Goal: Transaction & Acquisition: Purchase product/service

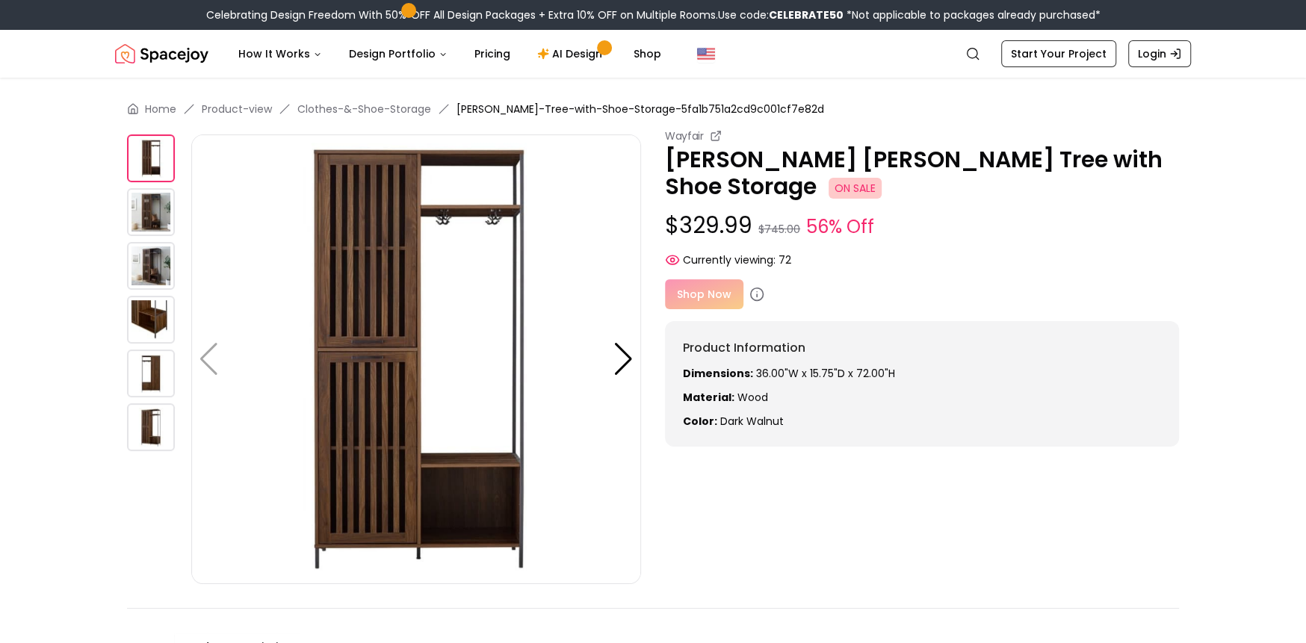
click at [143, 214] on img at bounding box center [151, 212] width 48 height 48
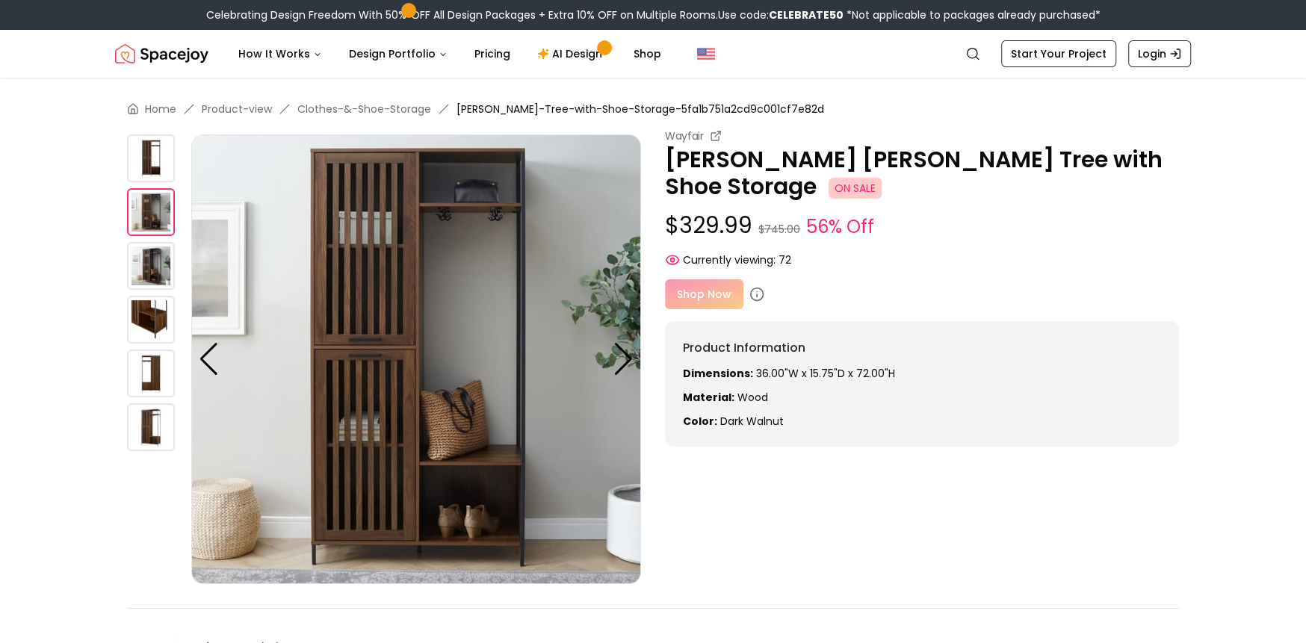
click at [155, 256] on img at bounding box center [151, 266] width 48 height 48
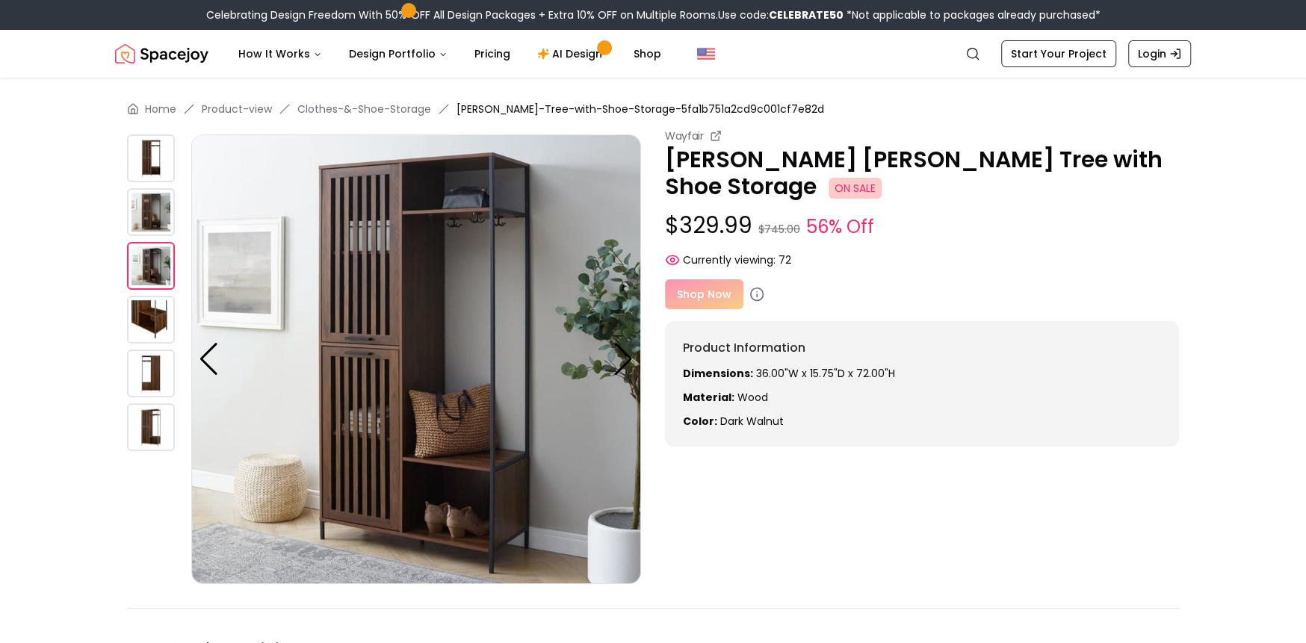
click at [149, 318] on img at bounding box center [151, 320] width 48 height 48
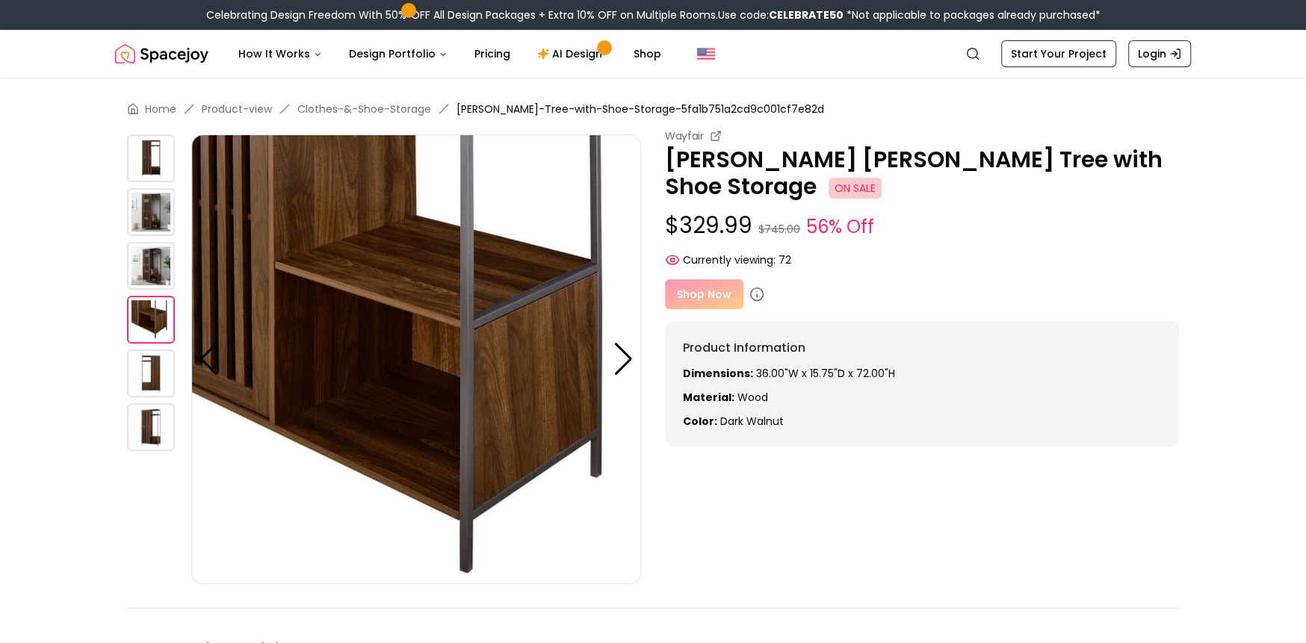
click at [149, 381] on img at bounding box center [151, 374] width 48 height 48
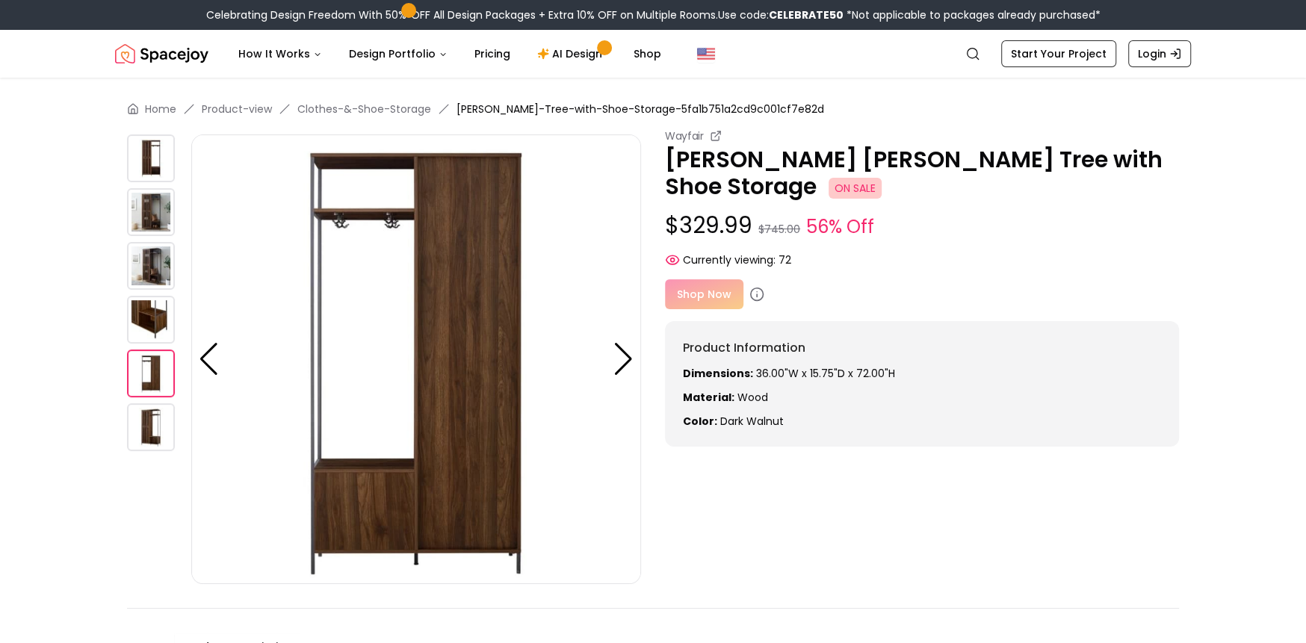
click at [153, 434] on img at bounding box center [151, 427] width 48 height 48
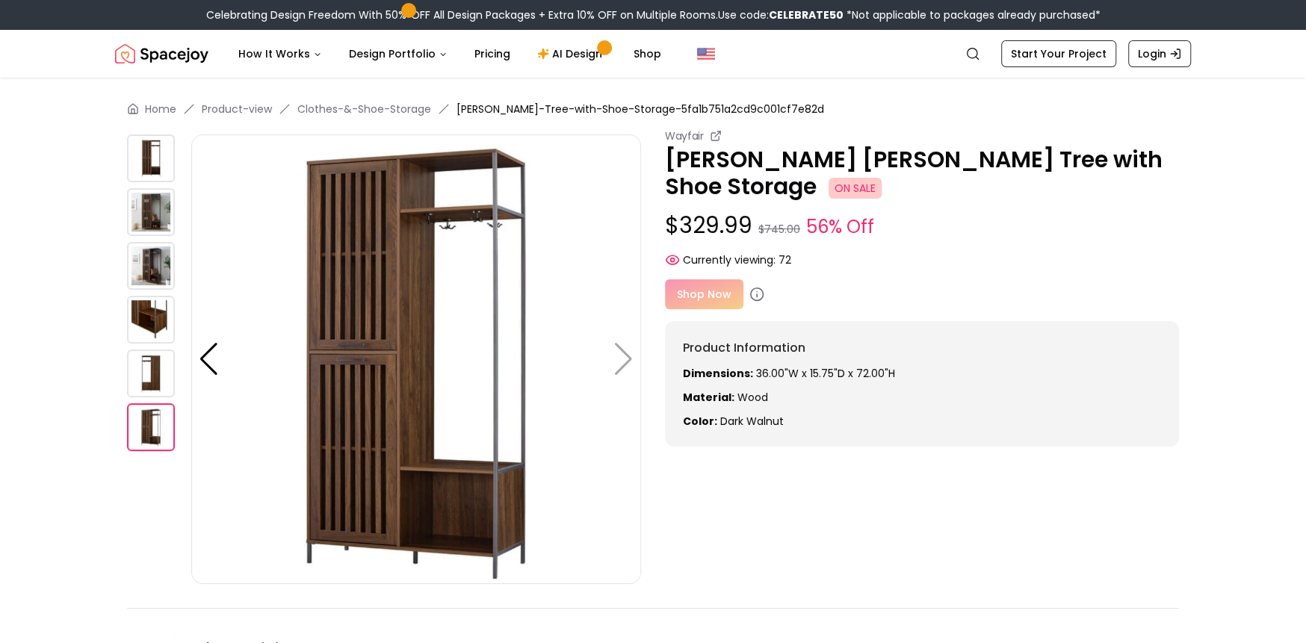
click at [158, 314] on img at bounding box center [151, 320] width 48 height 48
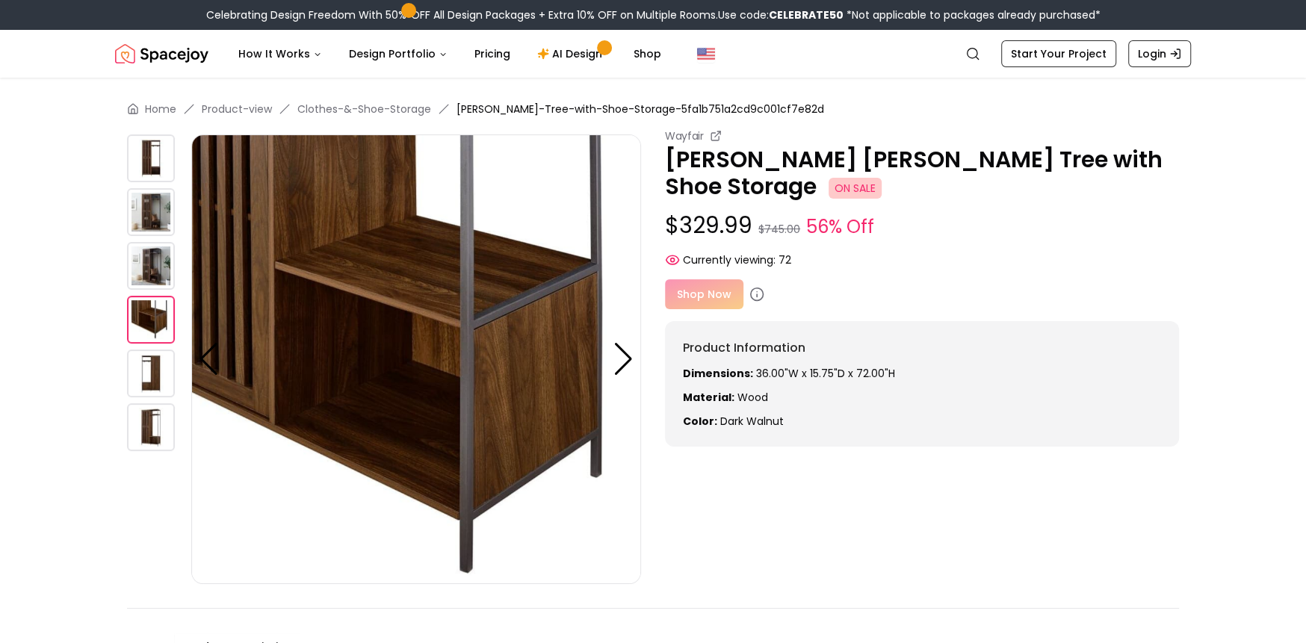
click at [146, 246] on img at bounding box center [151, 266] width 48 height 48
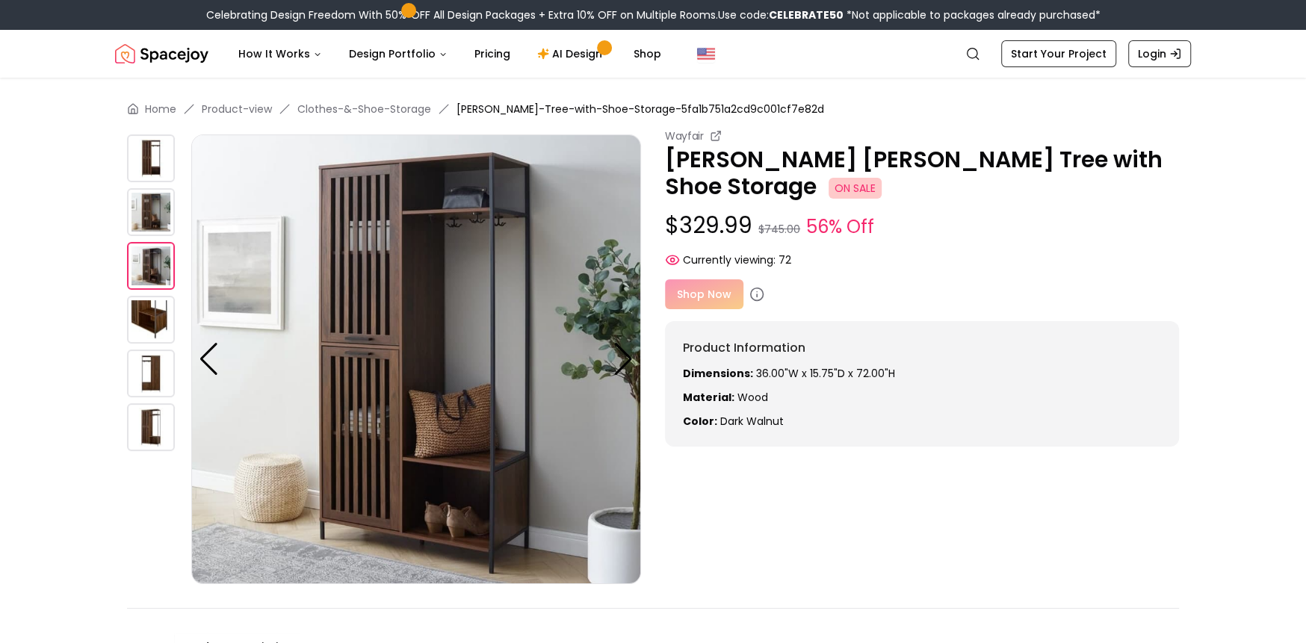
click at [146, 206] on img at bounding box center [151, 212] width 48 height 48
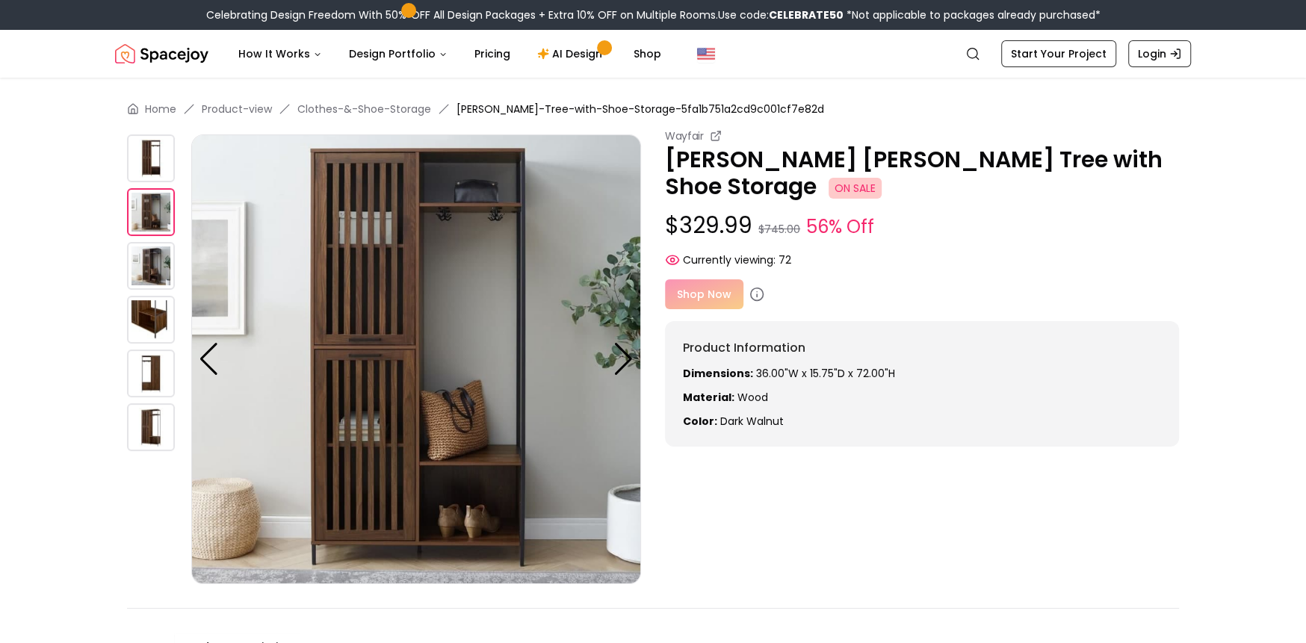
click at [146, 143] on img at bounding box center [151, 158] width 48 height 48
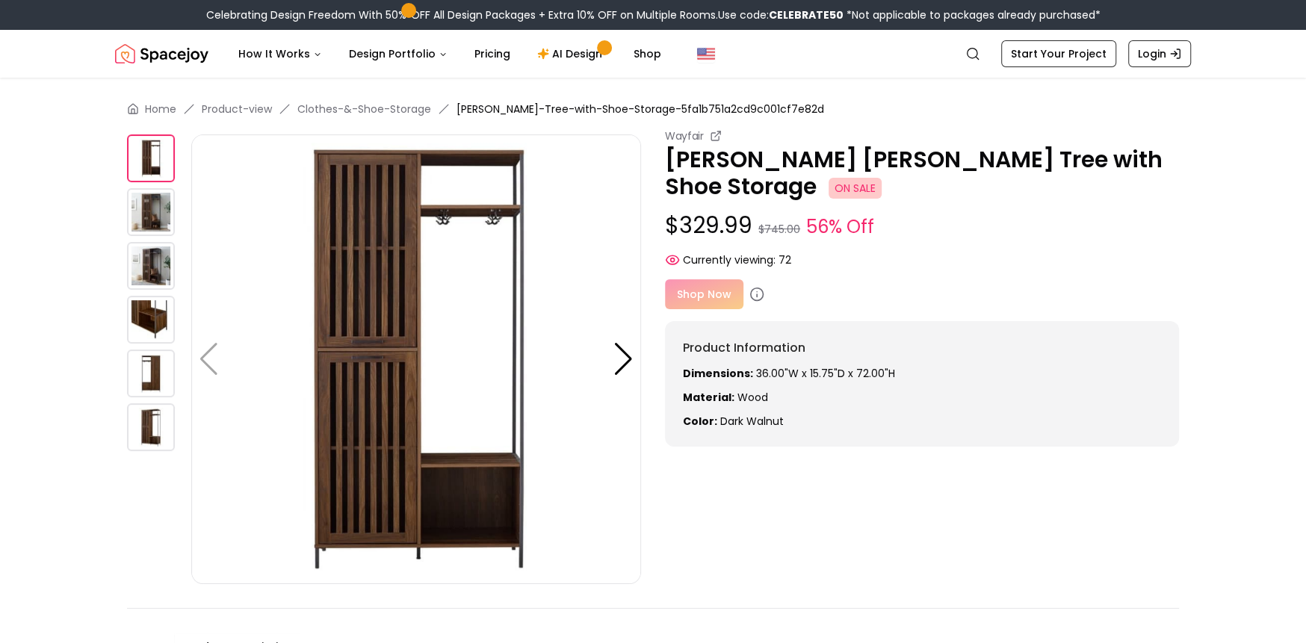
scroll to position [75, 0]
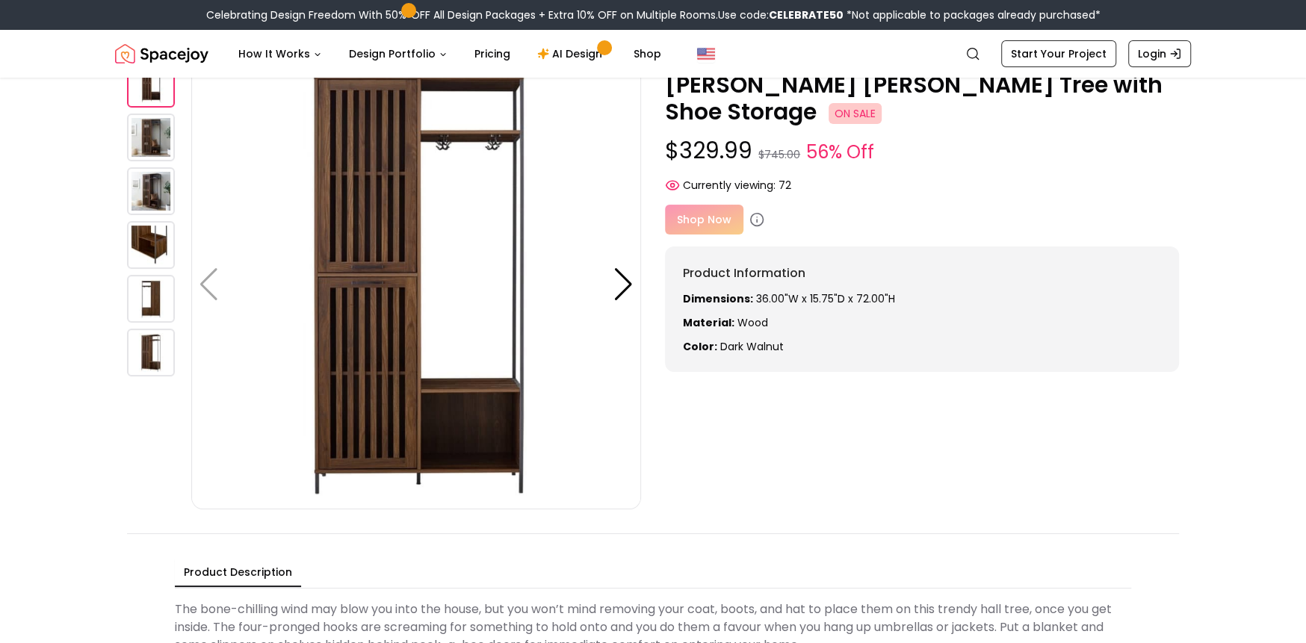
click at [149, 333] on img at bounding box center [151, 353] width 48 height 48
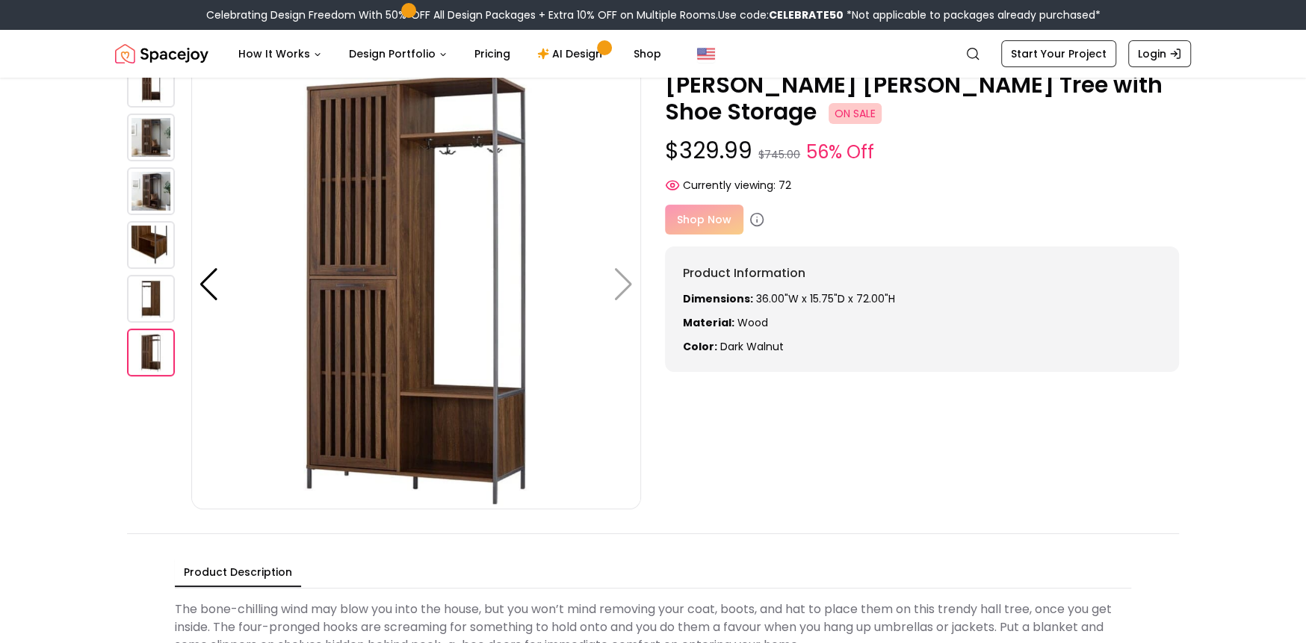
click at [155, 305] on img at bounding box center [151, 299] width 48 height 48
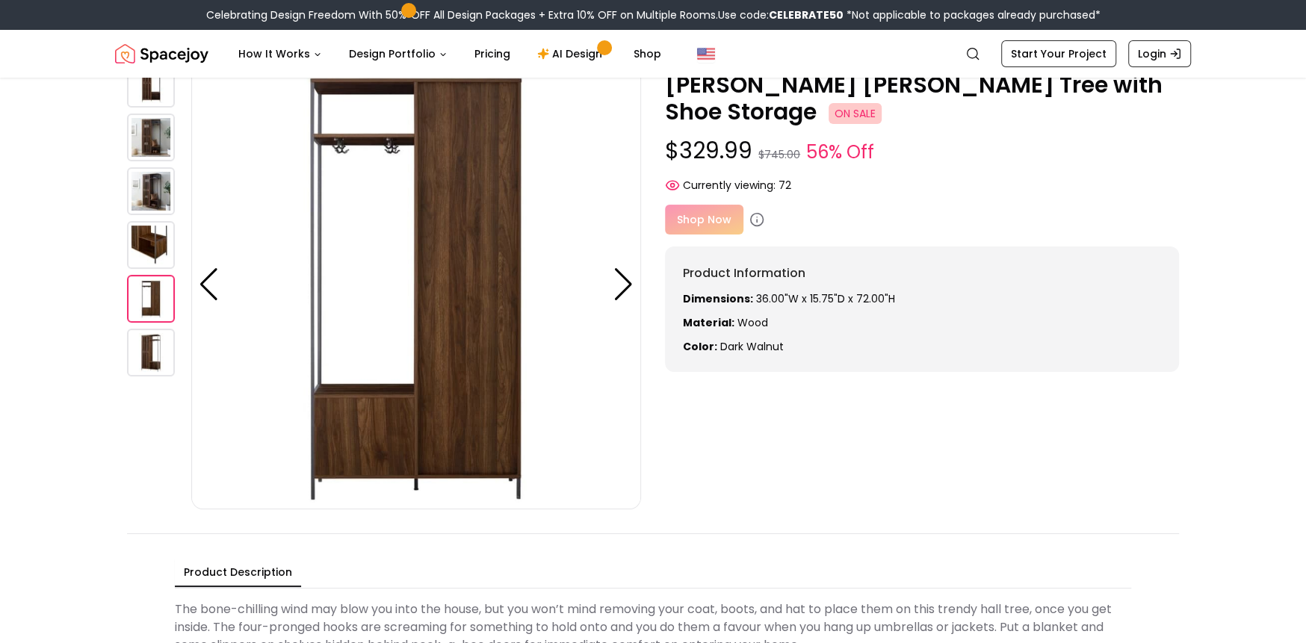
click at [158, 254] on img at bounding box center [151, 245] width 48 height 48
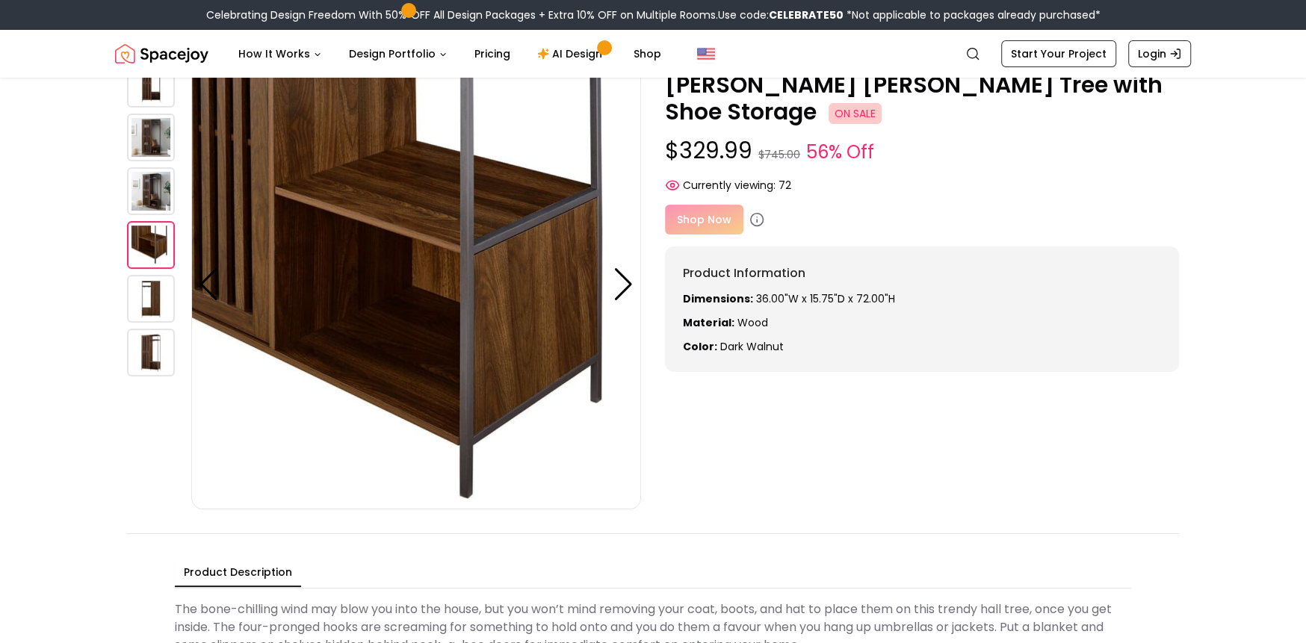
click at [151, 199] on img at bounding box center [151, 191] width 48 height 48
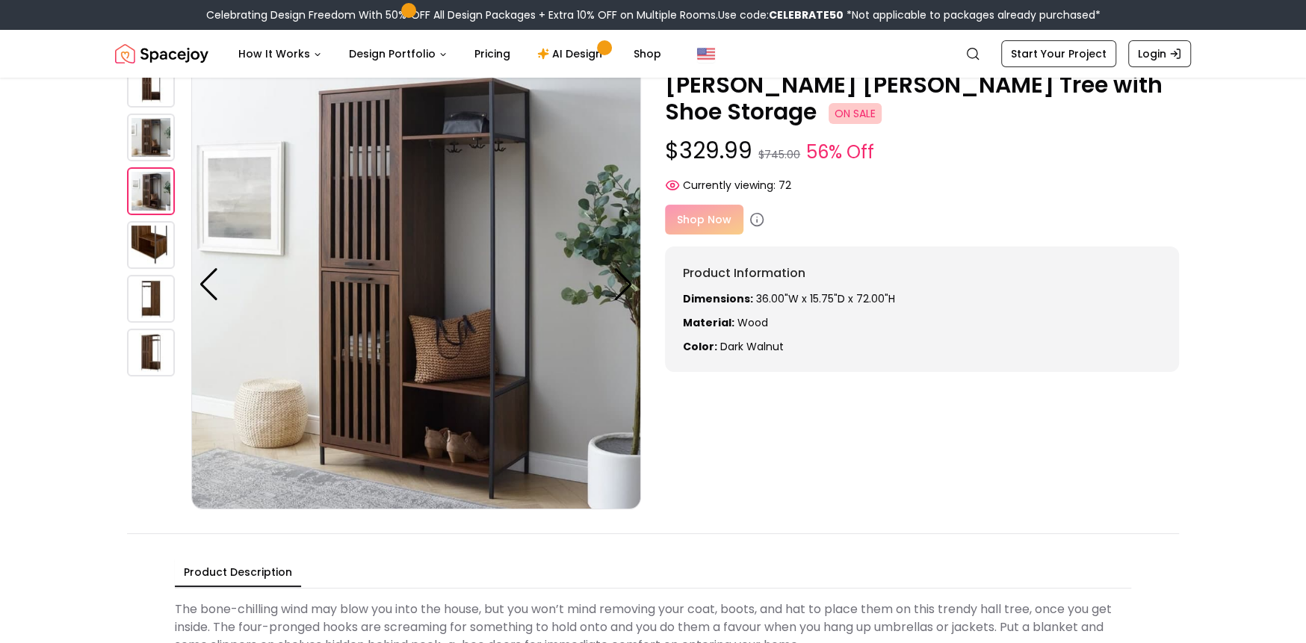
click at [161, 131] on img at bounding box center [151, 138] width 48 height 48
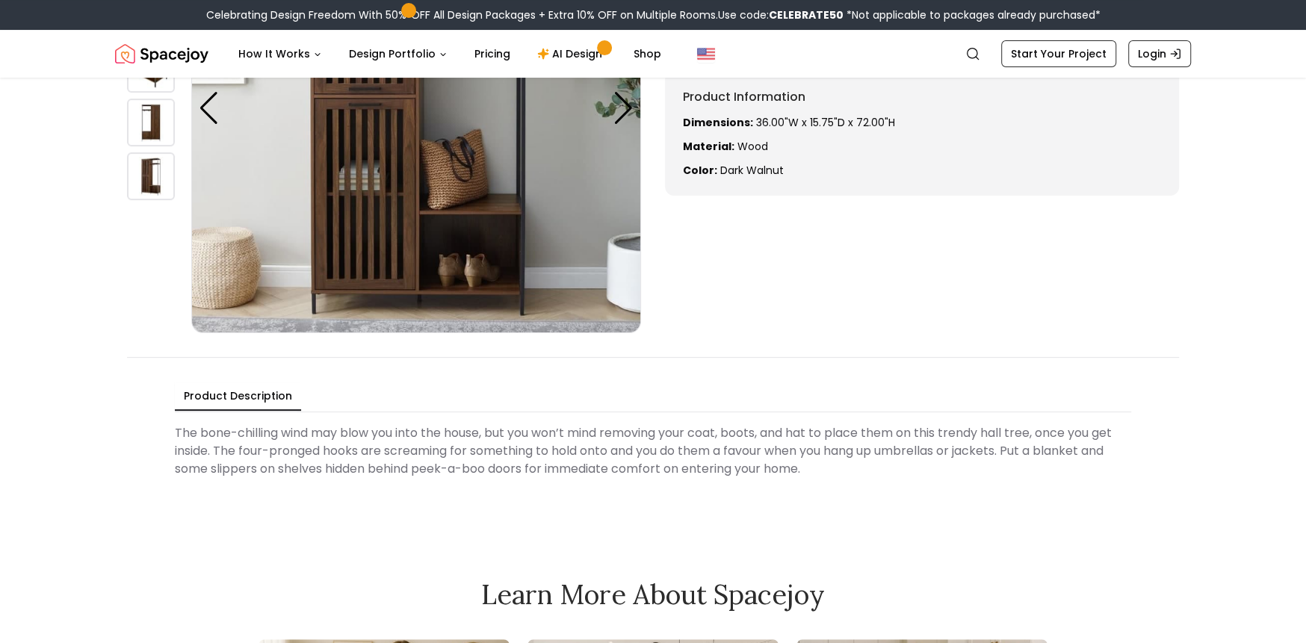
scroll to position [0, 0]
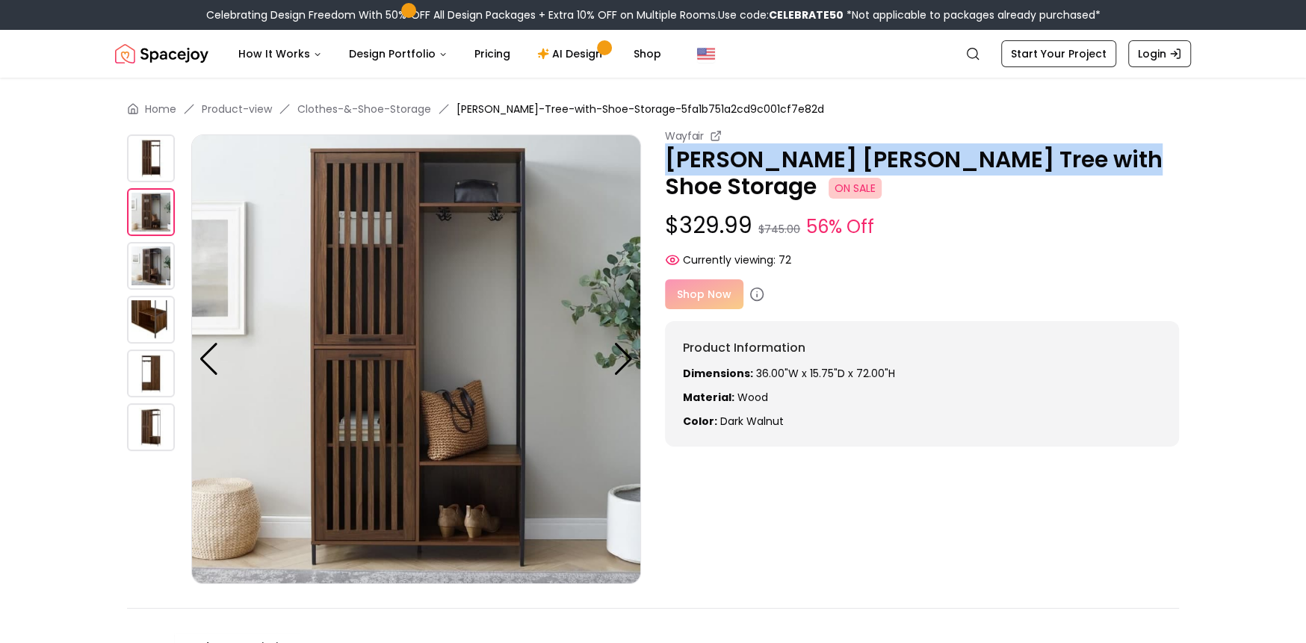
drag, startPoint x: 1092, startPoint y: 164, endPoint x: 670, endPoint y: 173, distance: 422.1
click at [670, 173] on p "[PERSON_NAME] [PERSON_NAME] Tree with Shoe Storage ON SALE" at bounding box center [922, 173] width 514 height 54
copy p "[PERSON_NAME] [PERSON_NAME] Tree with Shoe Storage"
